Goal: Check status: Check status

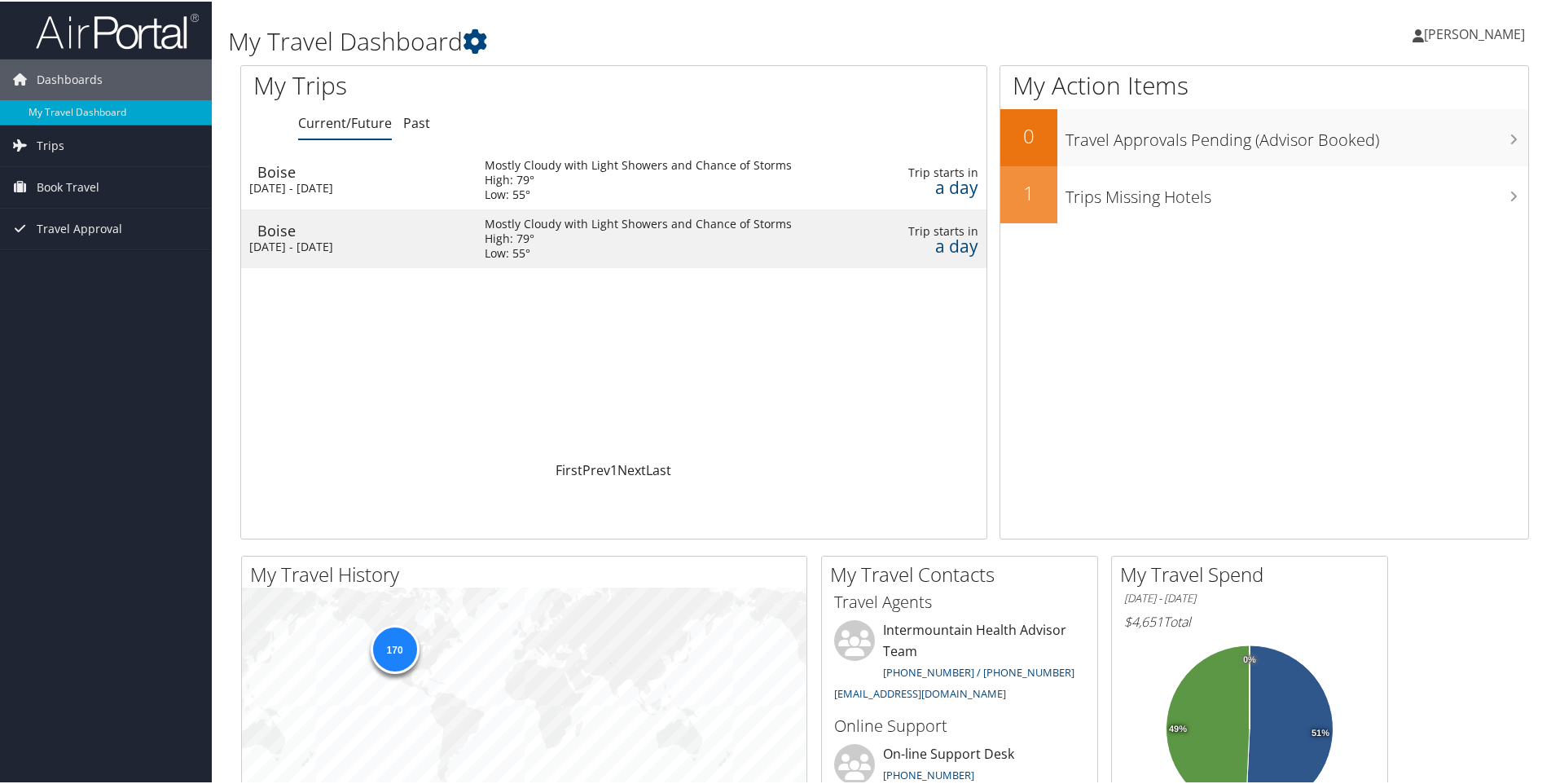
click at [424, 231] on div "Boise" at bounding box center [363, 229] width 211 height 15
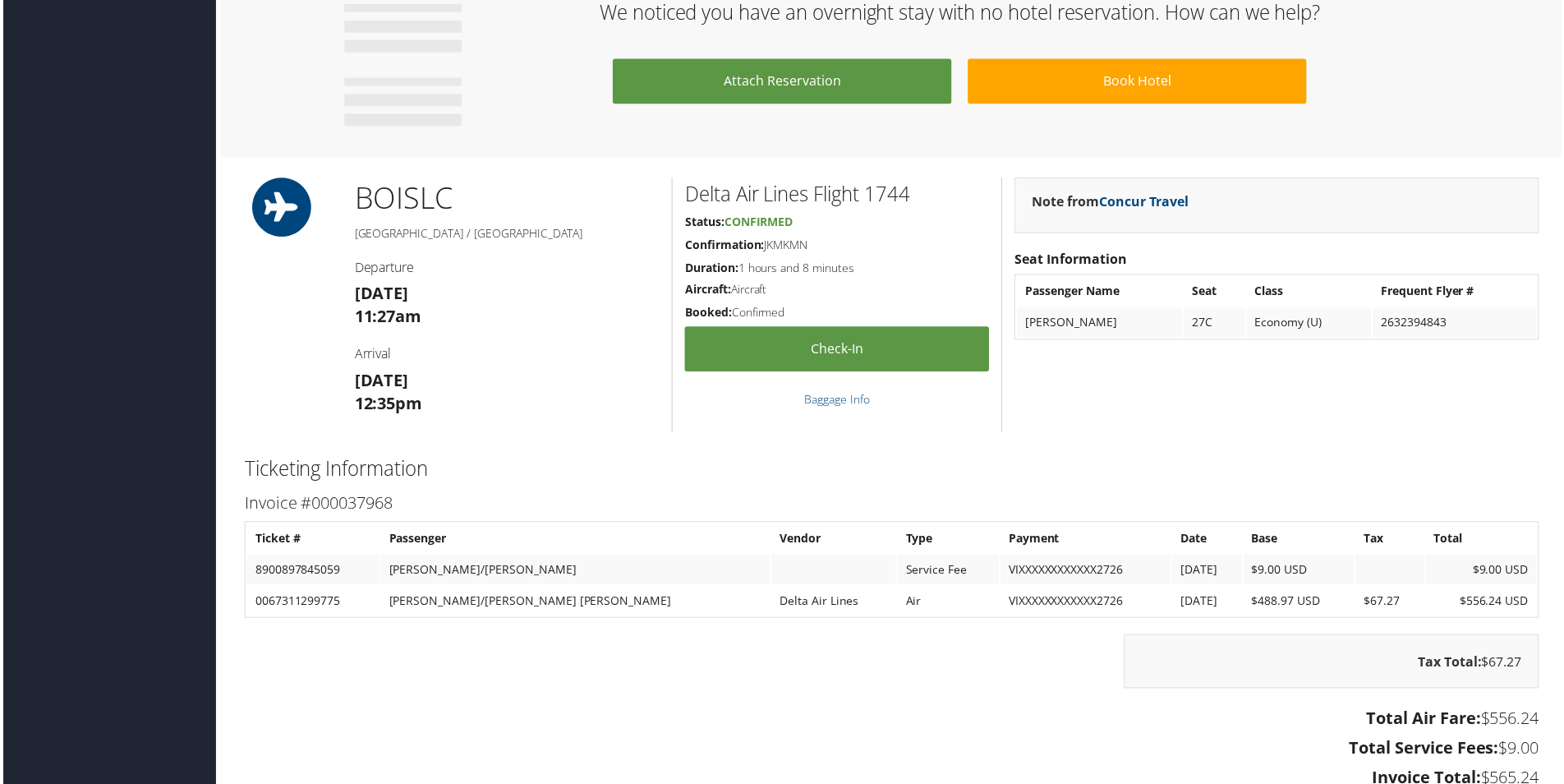
scroll to position [926, 0]
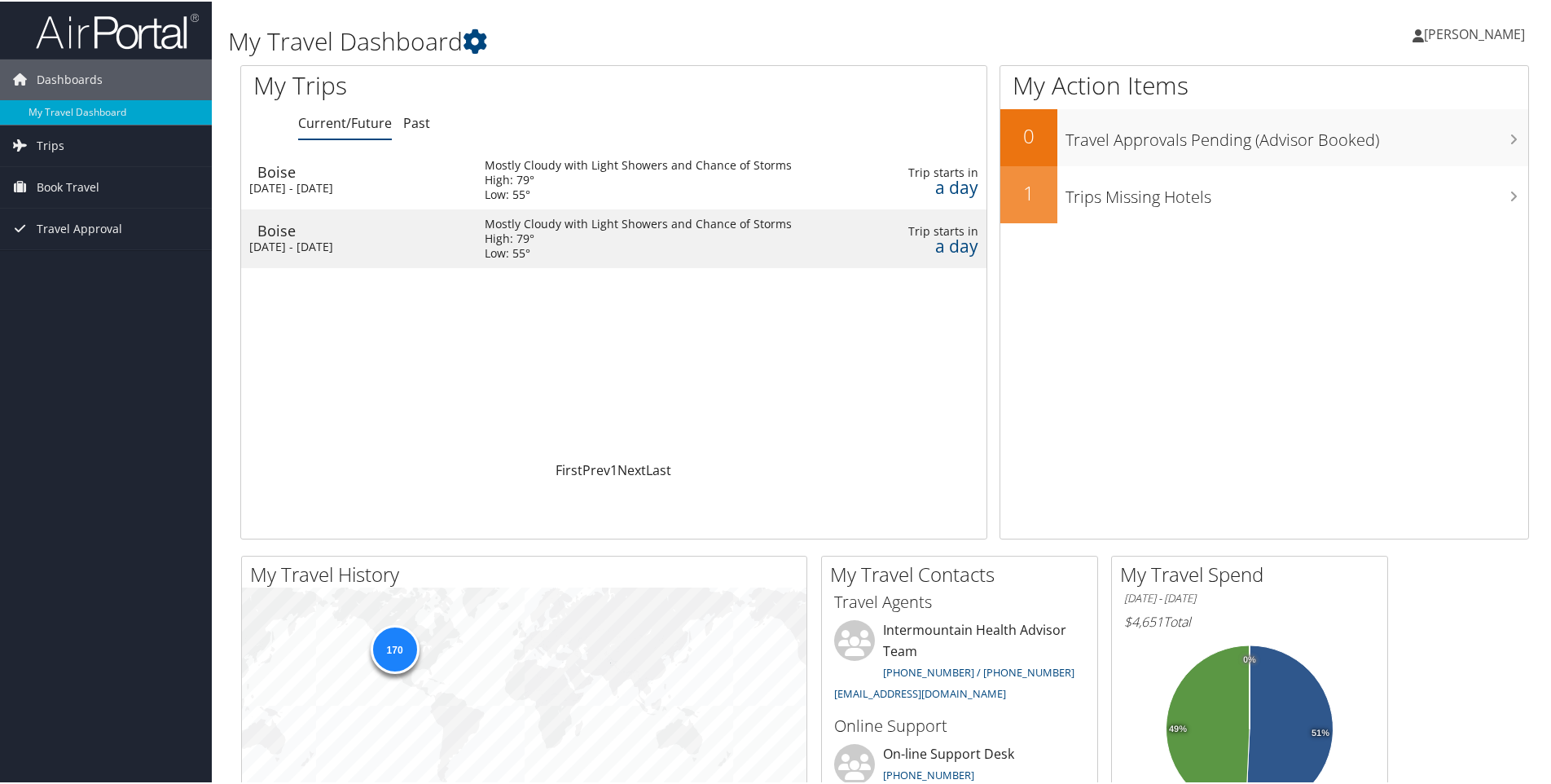
click at [424, 245] on div "[DATE] - [DATE]" at bounding box center [355, 245] width 211 height 15
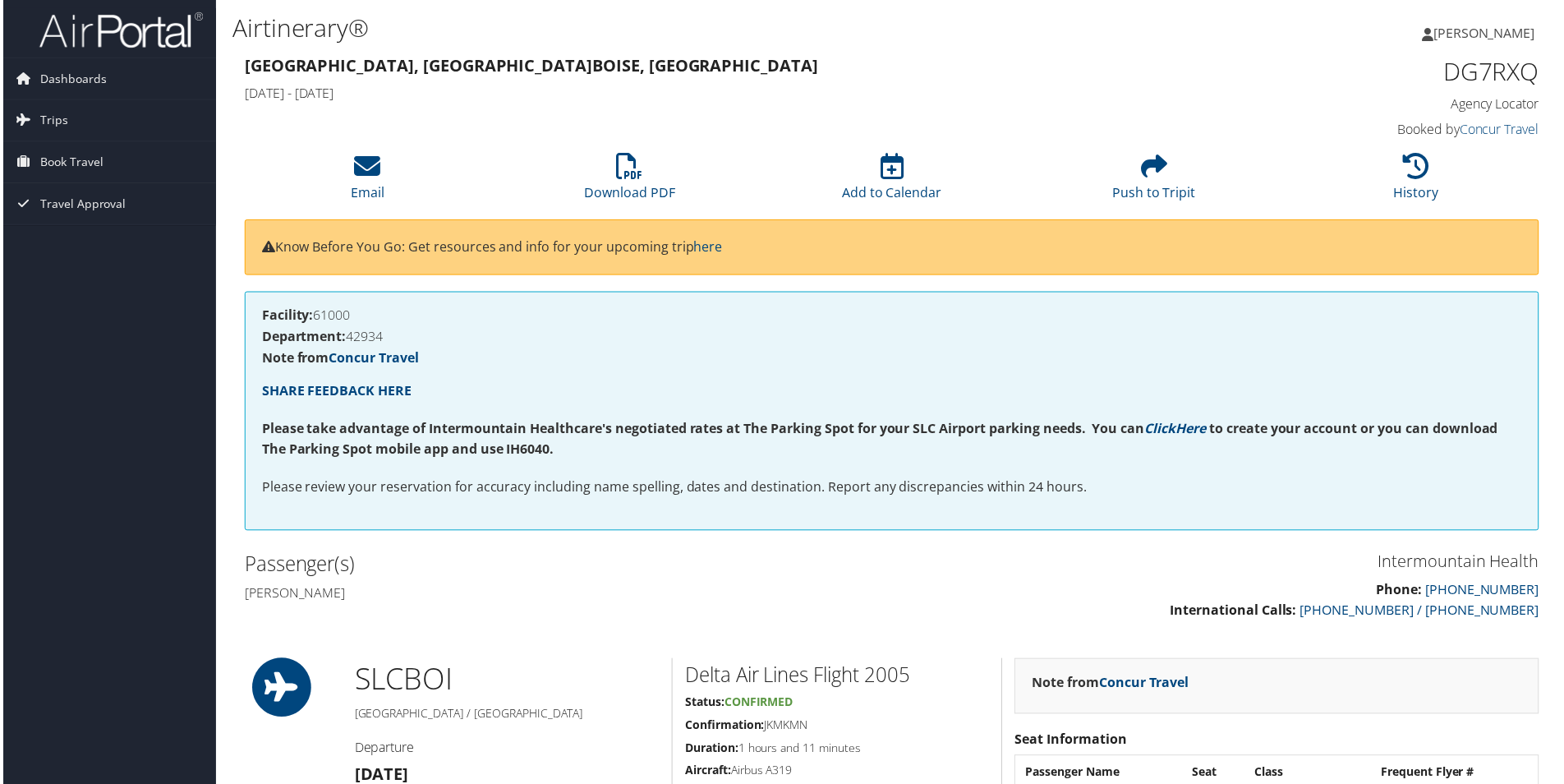
click at [570, 119] on div "[GEOGRAPHIC_DATA], [GEOGRAPHIC_DATA], [GEOGRAPHIC_DATA] [DATE] - [DATE] DG7RXQ …" at bounding box center [891, 98] width 1324 height 93
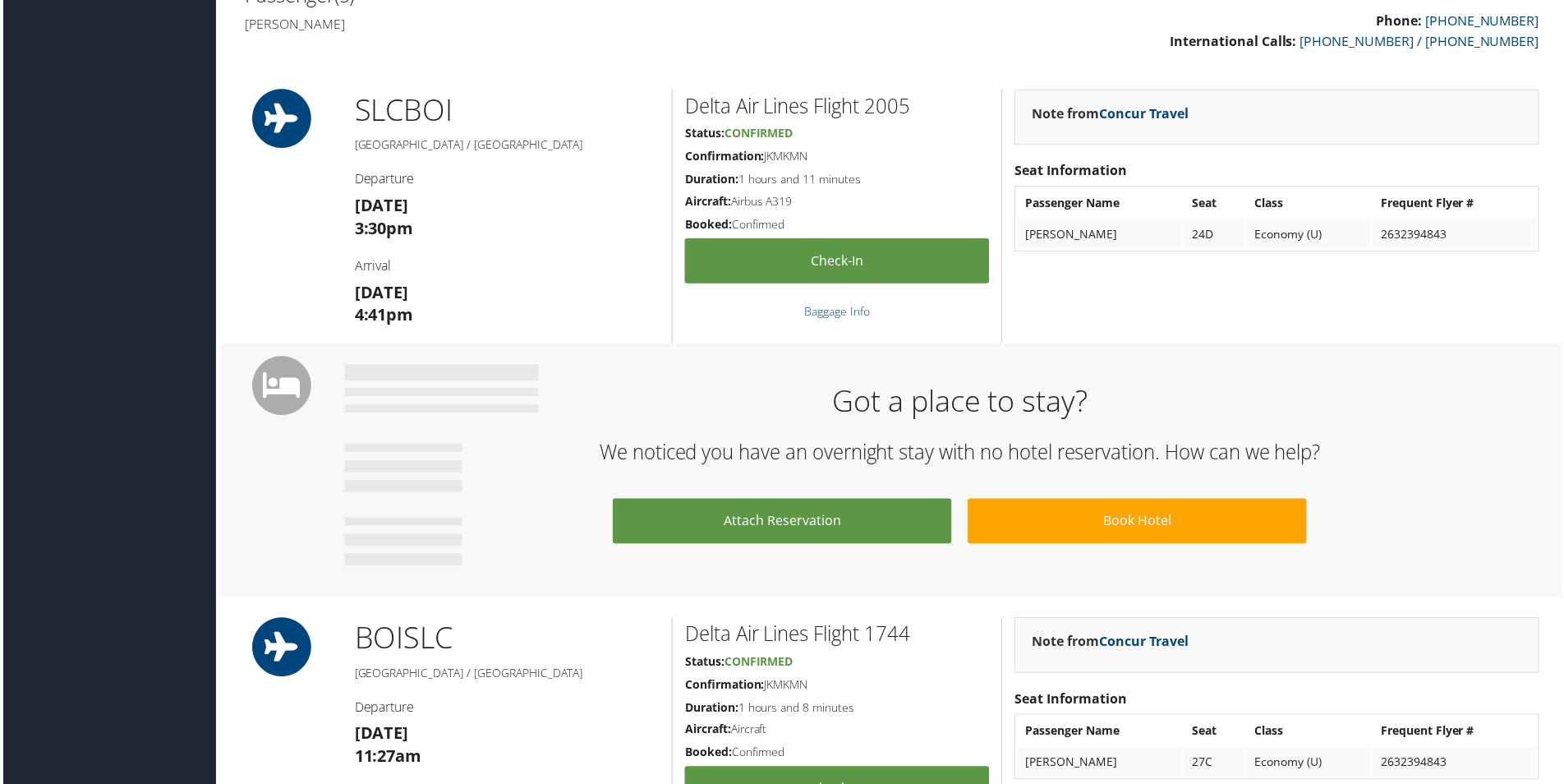
scroll to position [575, 0]
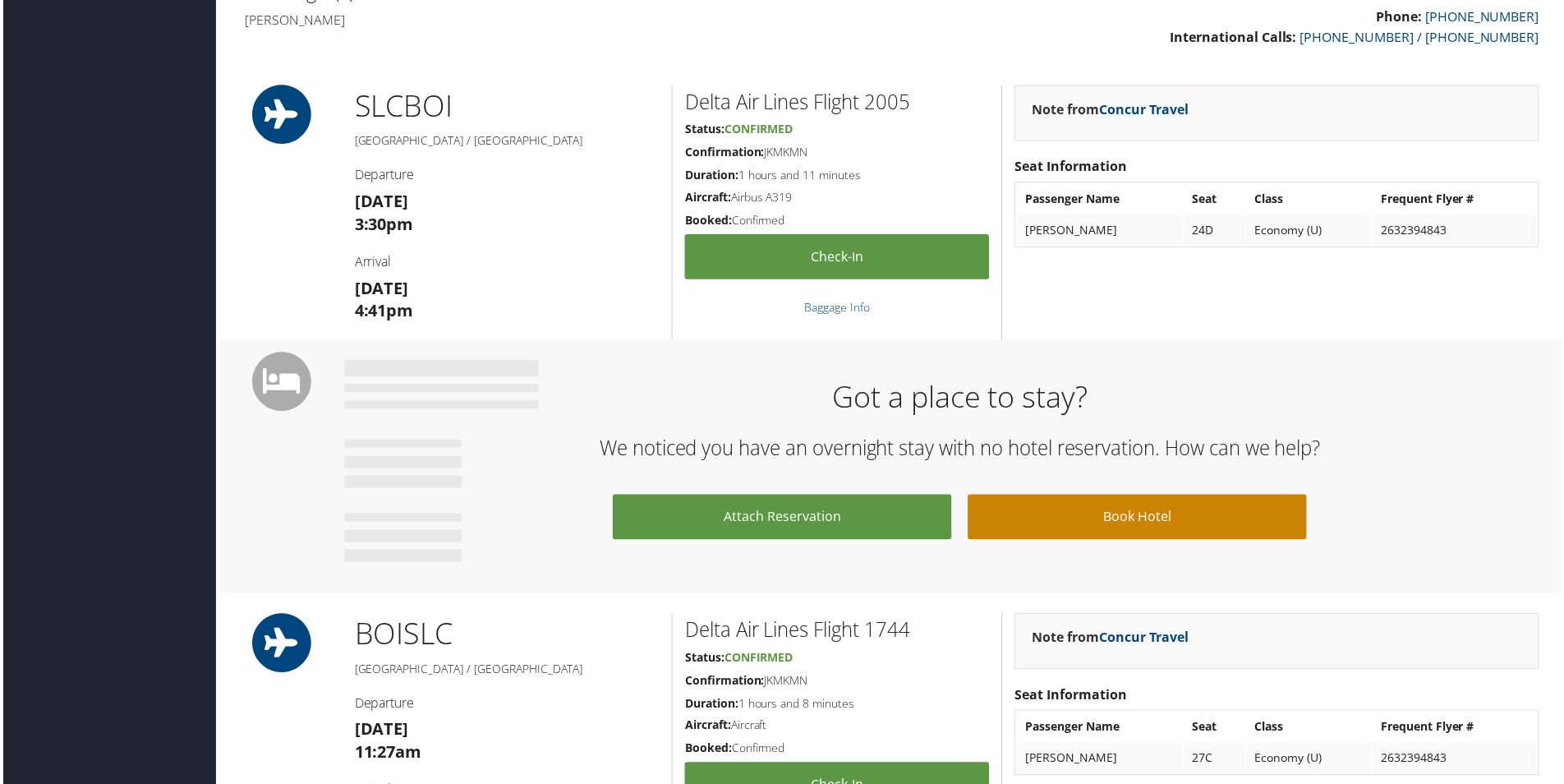
click at [1125, 511] on link "Book Hotel" at bounding box center [1139, 519] width 340 height 45
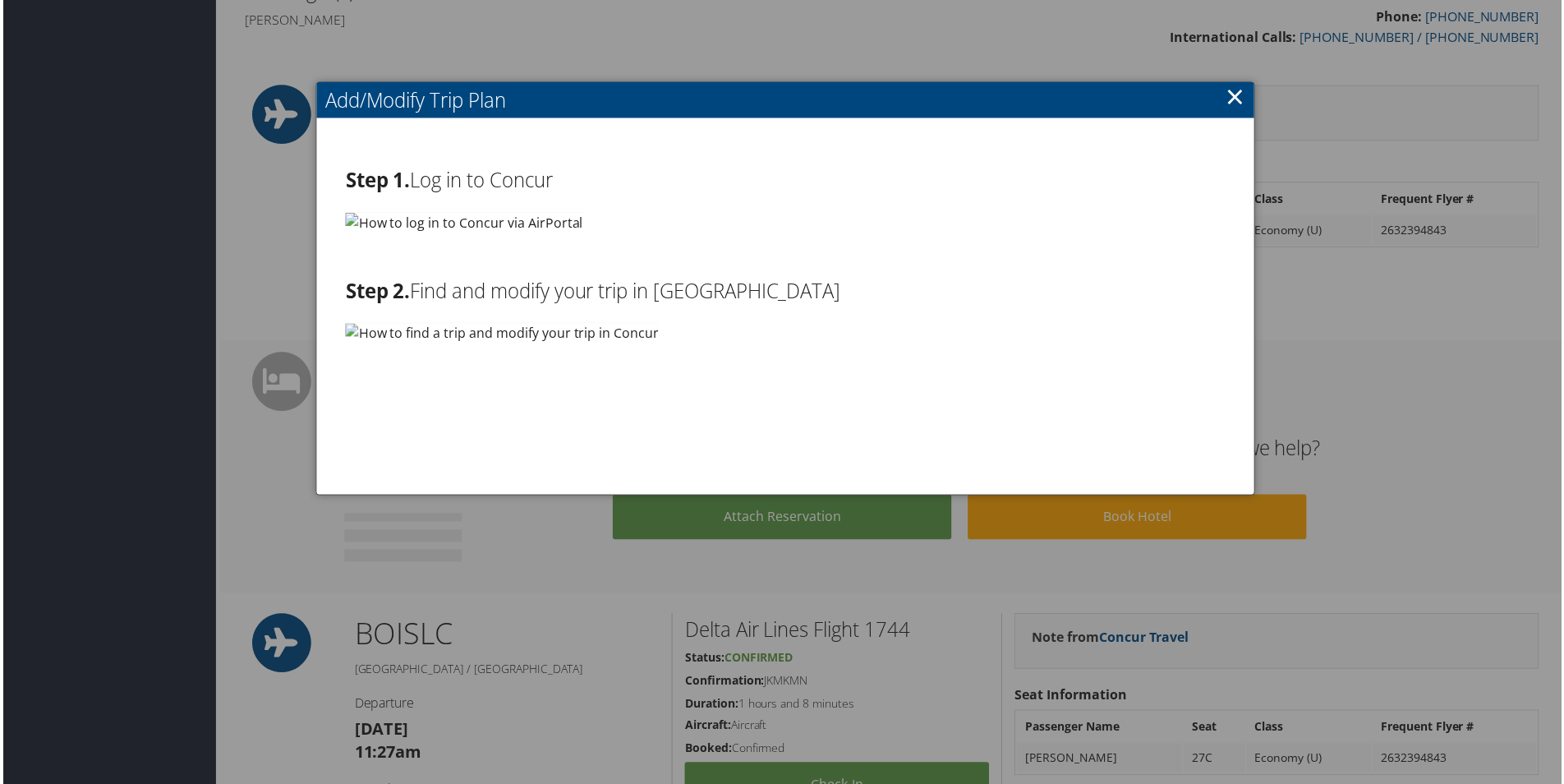
click at [1229, 89] on link "×" at bounding box center [1238, 96] width 19 height 33
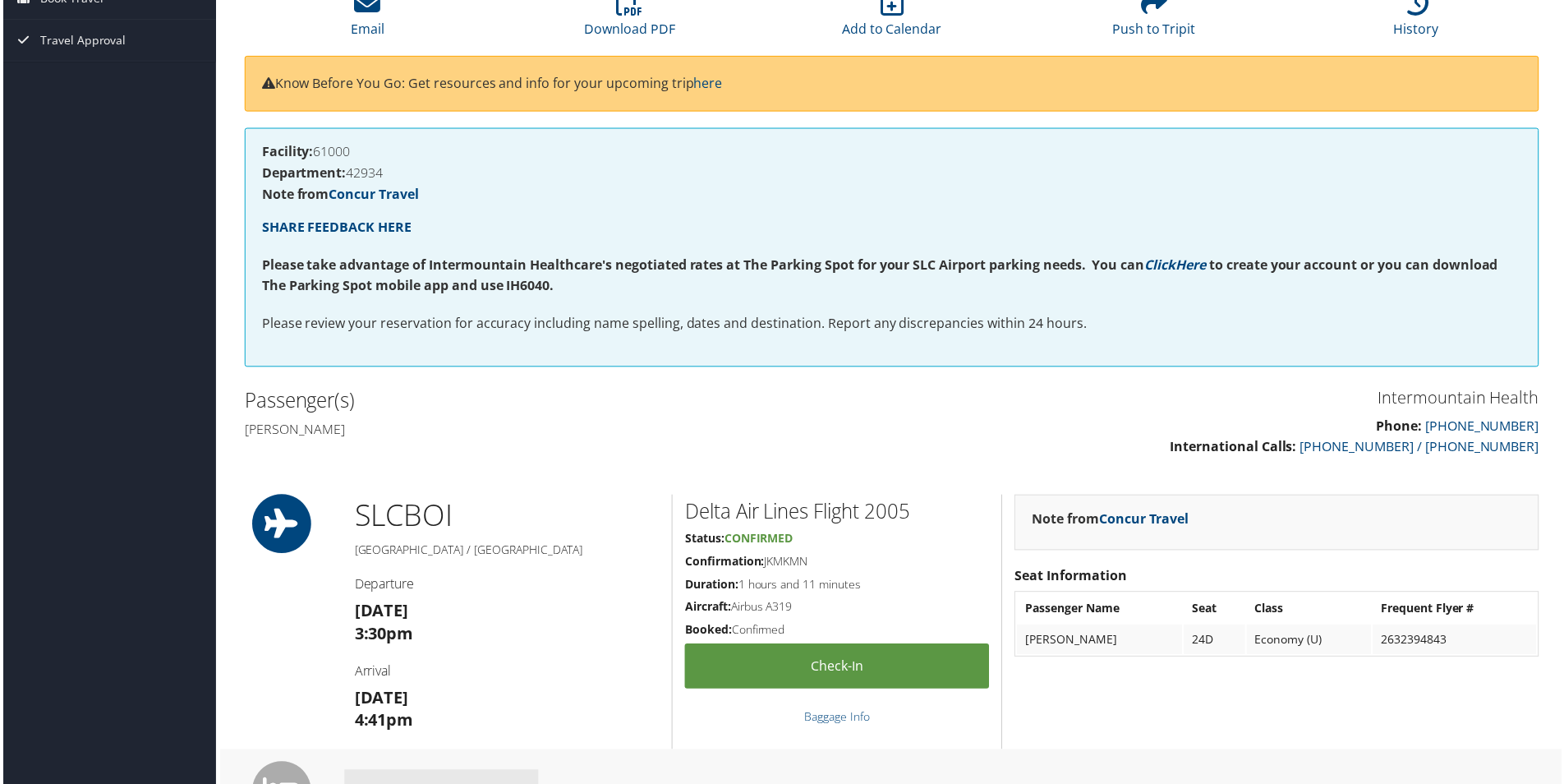
scroll to position [0, 0]
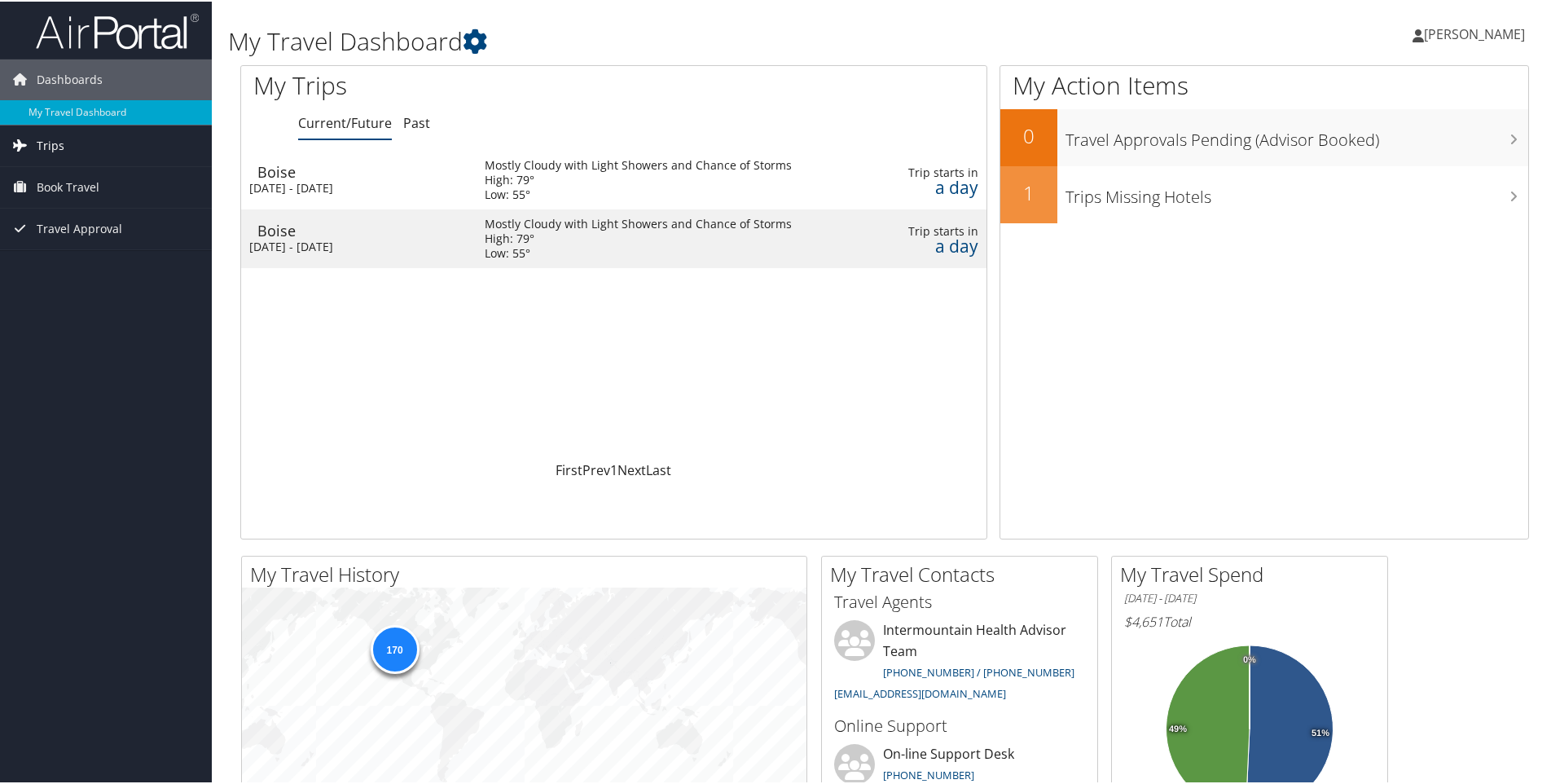
click at [65, 147] on link "Trips" at bounding box center [106, 144] width 212 height 41
click at [61, 176] on link "Current/Future Trips" at bounding box center [106, 177] width 212 height 25
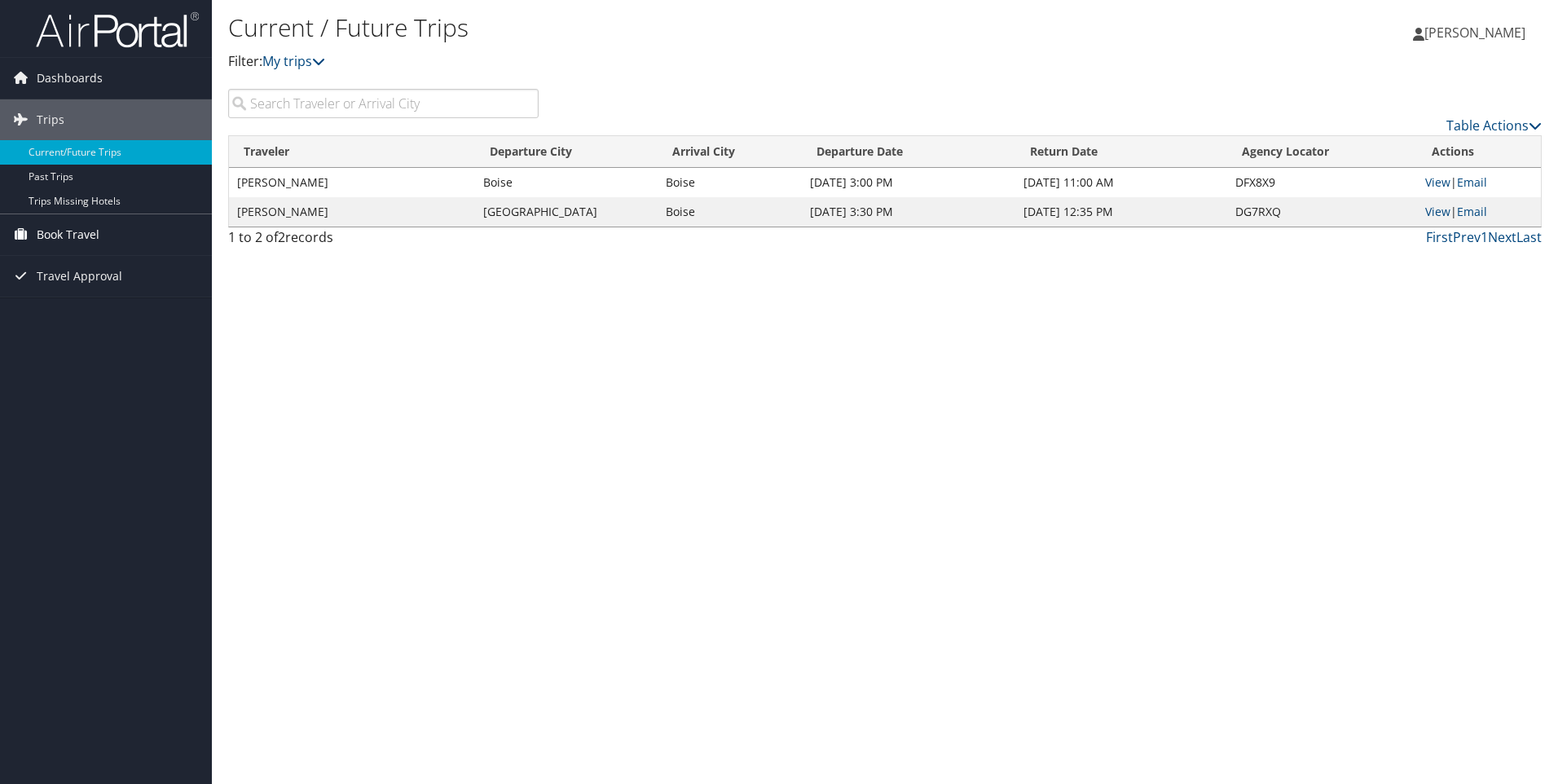
click at [78, 231] on span "Book Travel" at bounding box center [68, 235] width 63 height 41
click at [71, 309] on link "Book/Manage Online Trips" at bounding box center [106, 316] width 212 height 25
